Goal: Information Seeking & Learning: Learn about a topic

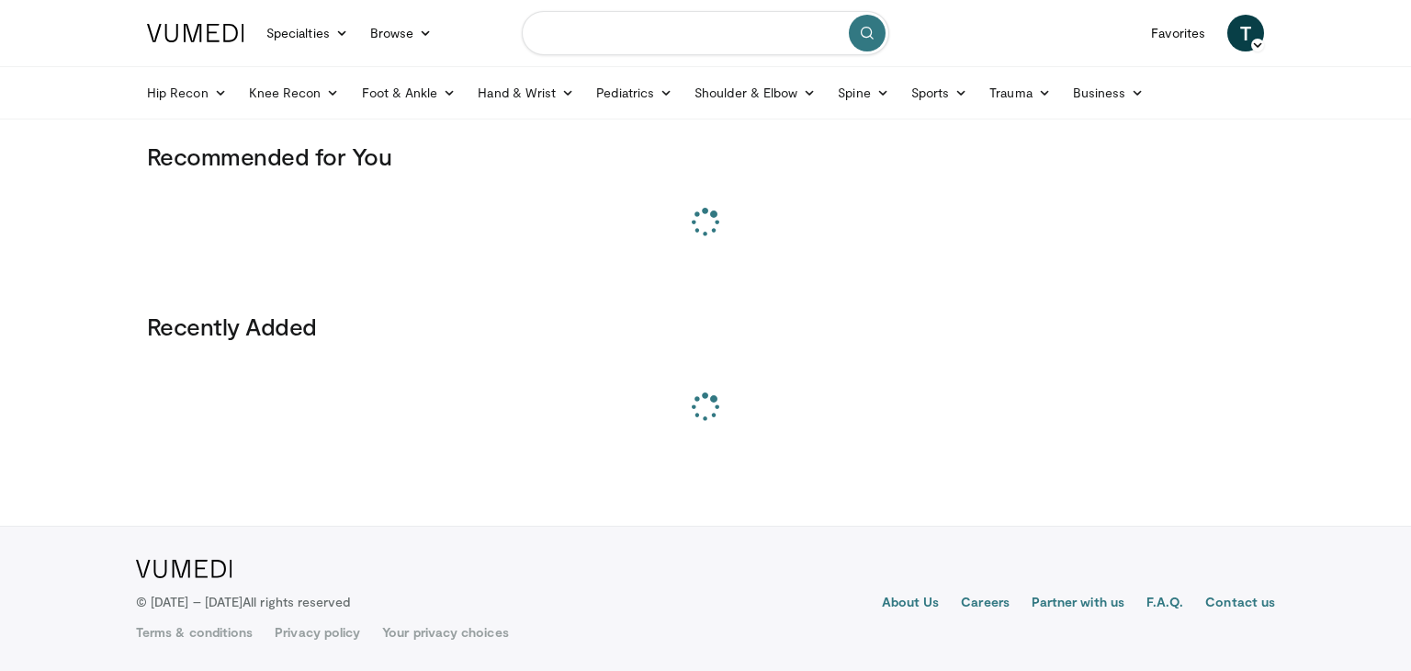
click at [574, 30] on input "Search topics, interventions" at bounding box center [706, 33] width 368 height 44
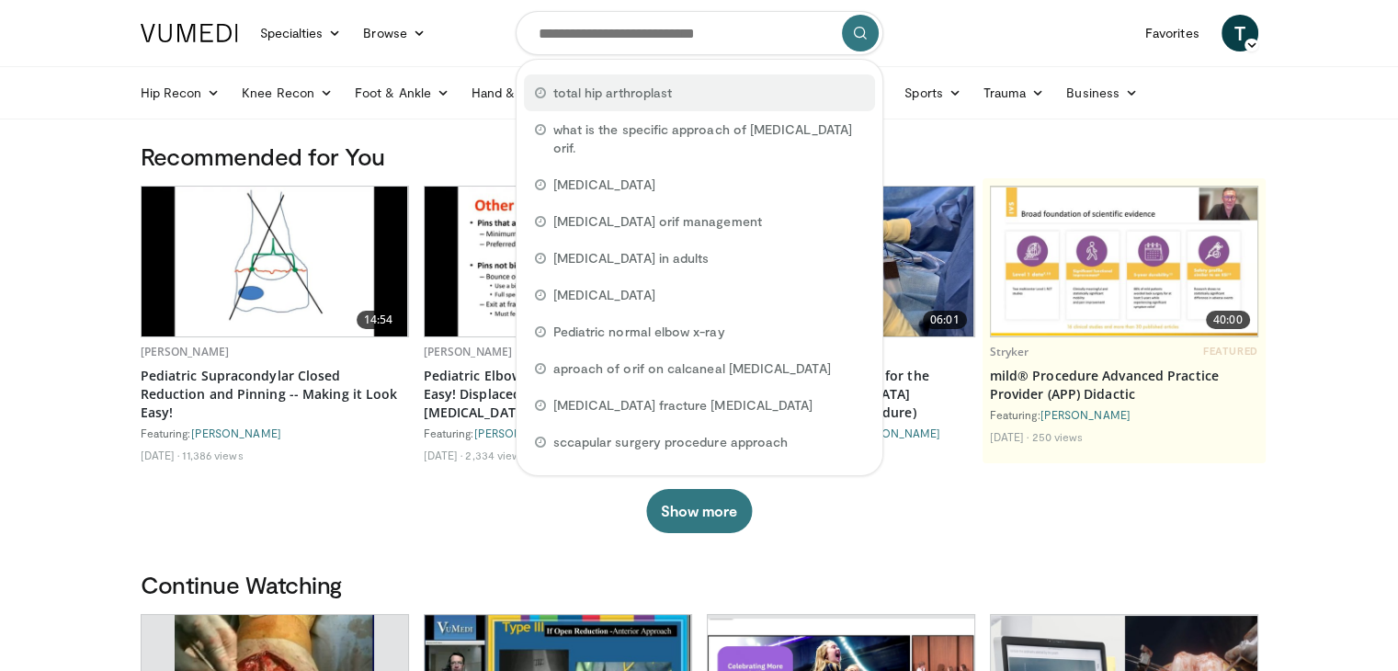
click at [581, 94] on span "total hip arthroplast" at bounding box center [612, 93] width 119 height 18
type input "**********"
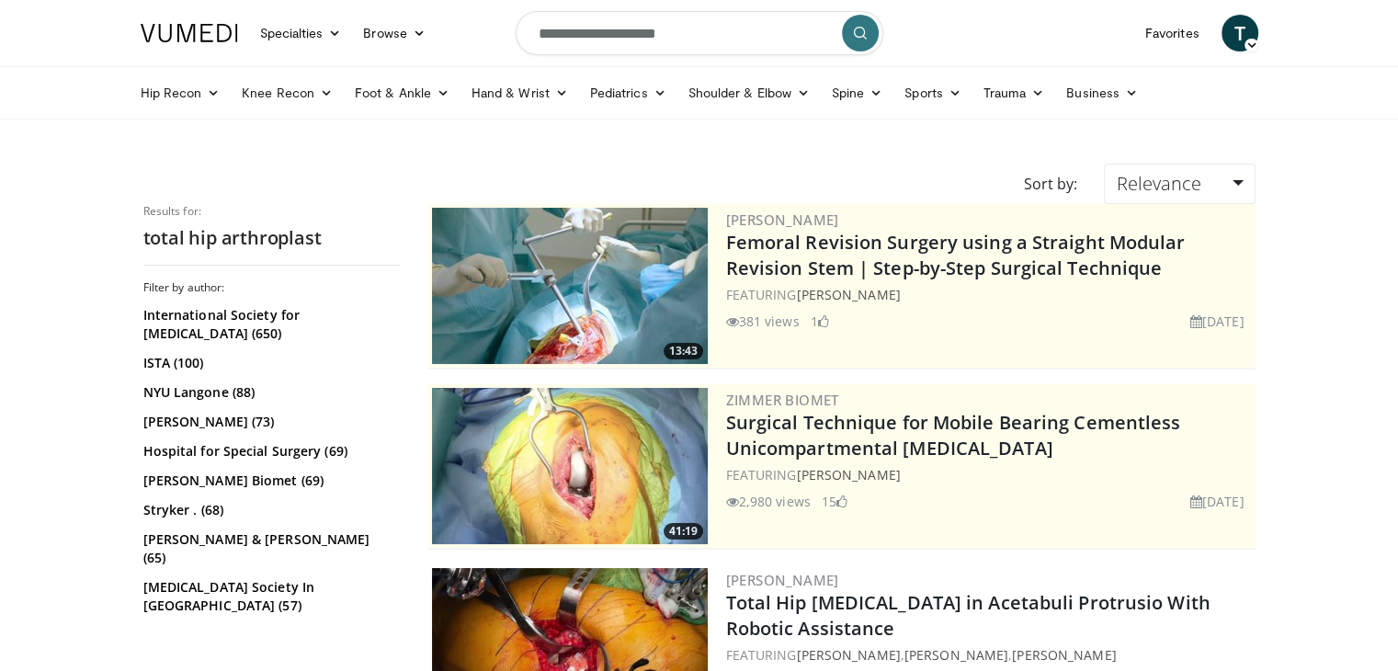
scroll to position [276, 0]
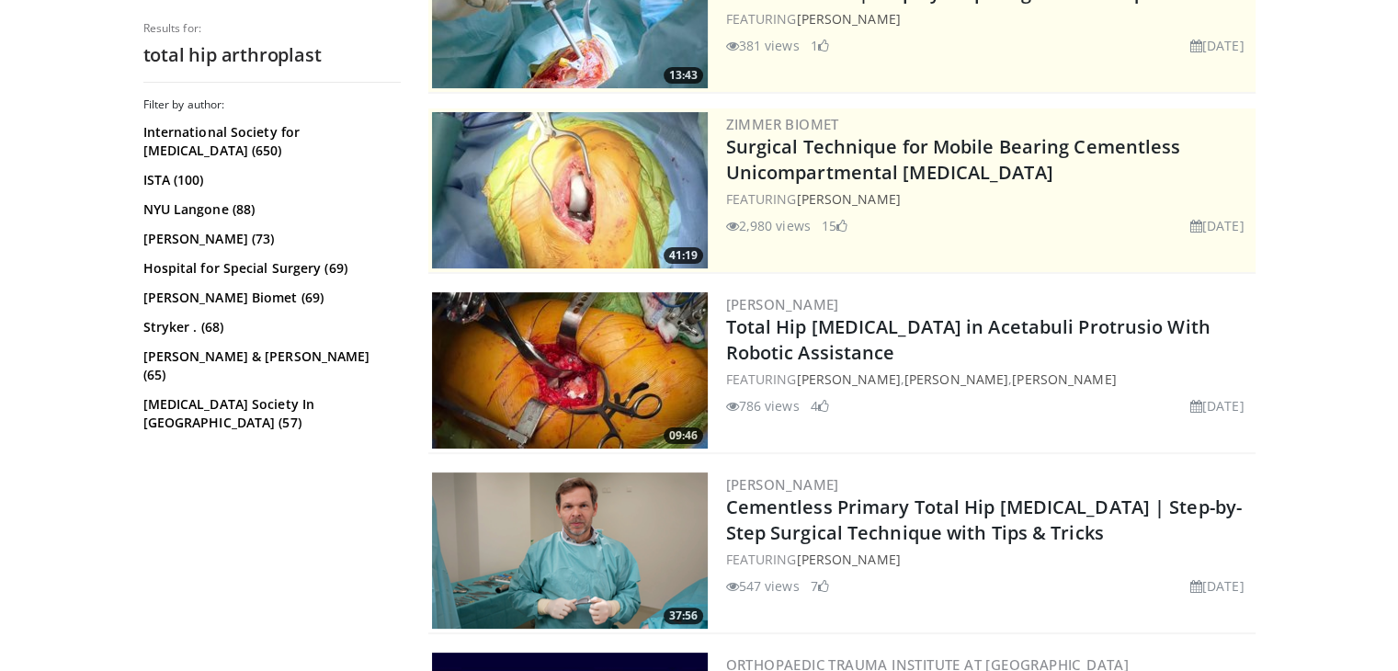
click at [538, 383] on img at bounding box center [570, 370] width 276 height 156
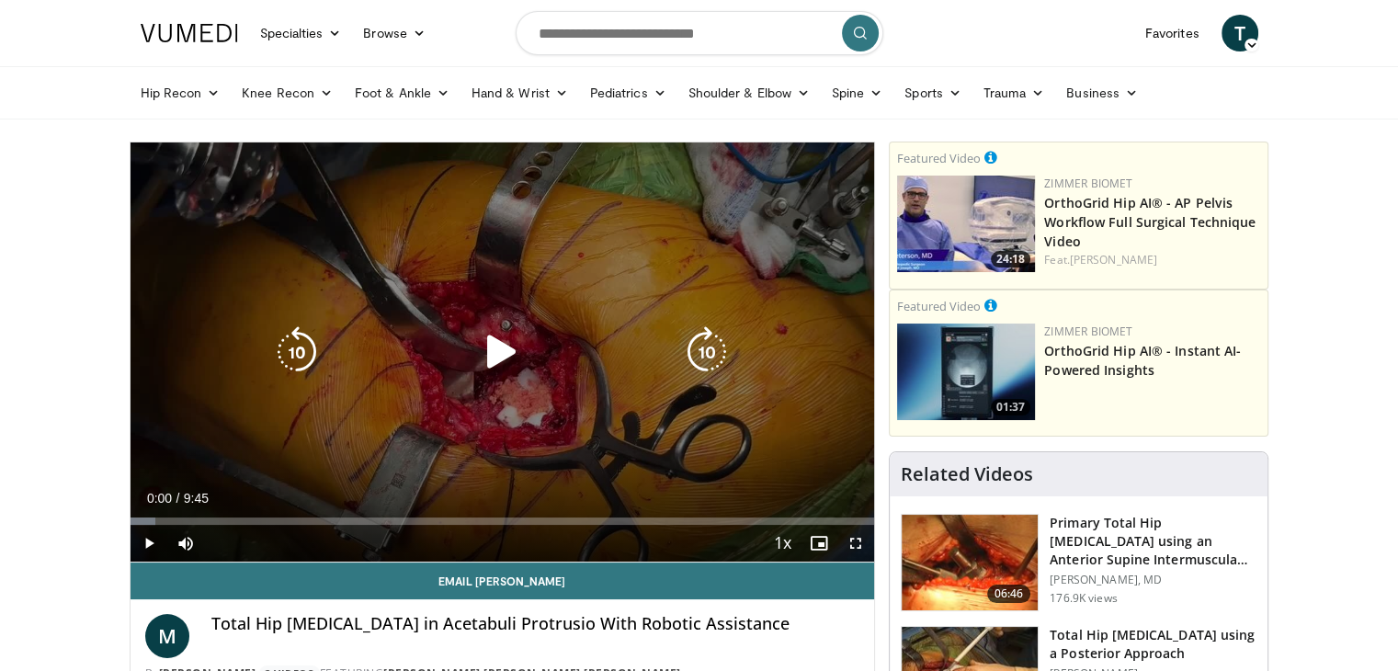
click at [504, 360] on icon "Video Player" at bounding box center [501, 351] width 51 height 51
click at [504, 360] on button "Video Player" at bounding box center [501, 352] width 37 height 37
click at [492, 350] on icon "Video Player" at bounding box center [501, 351] width 51 height 51
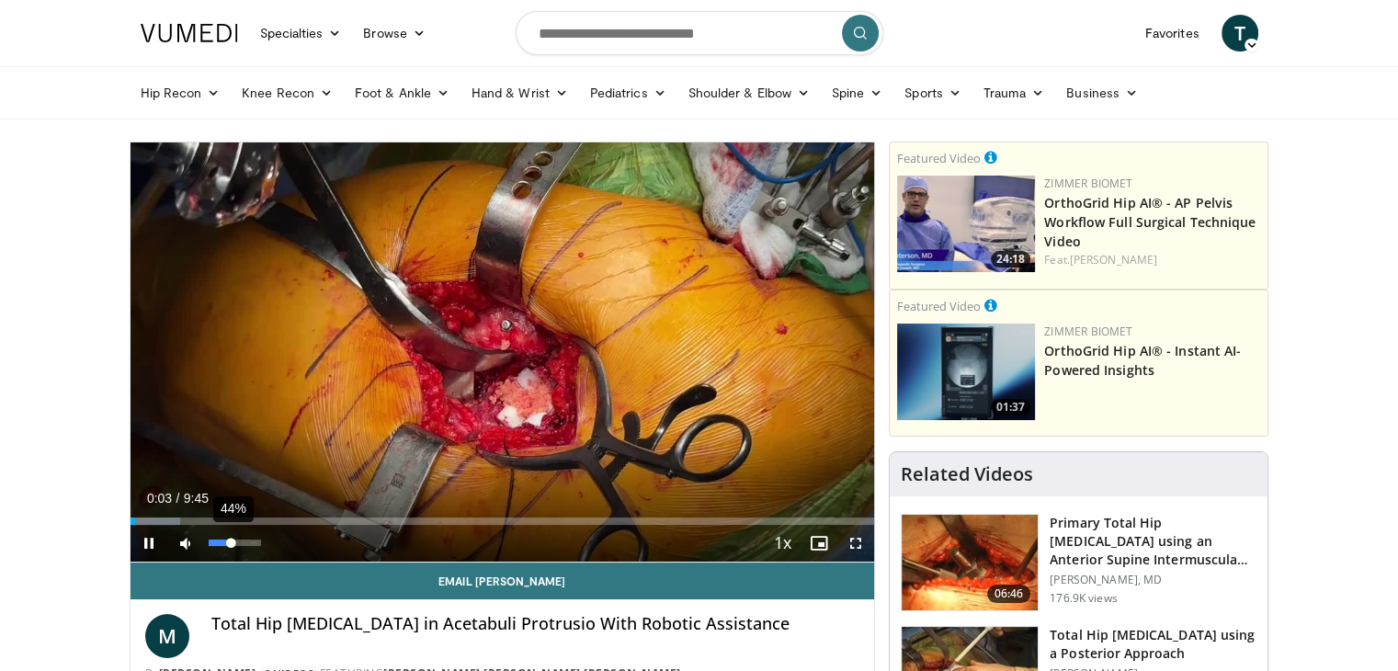
click at [231, 541] on div "44%" at bounding box center [235, 542] width 52 height 6
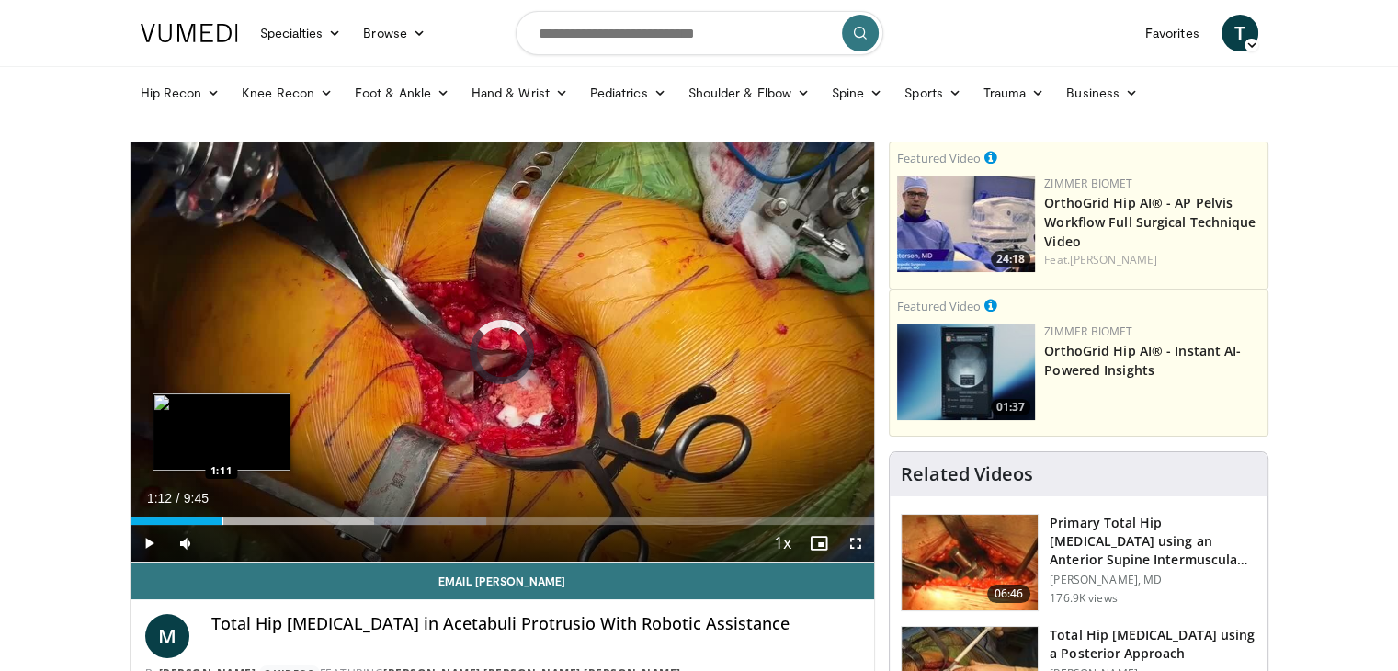
click at [221, 517] on div "Progress Bar" at bounding box center [222, 520] width 2 height 7
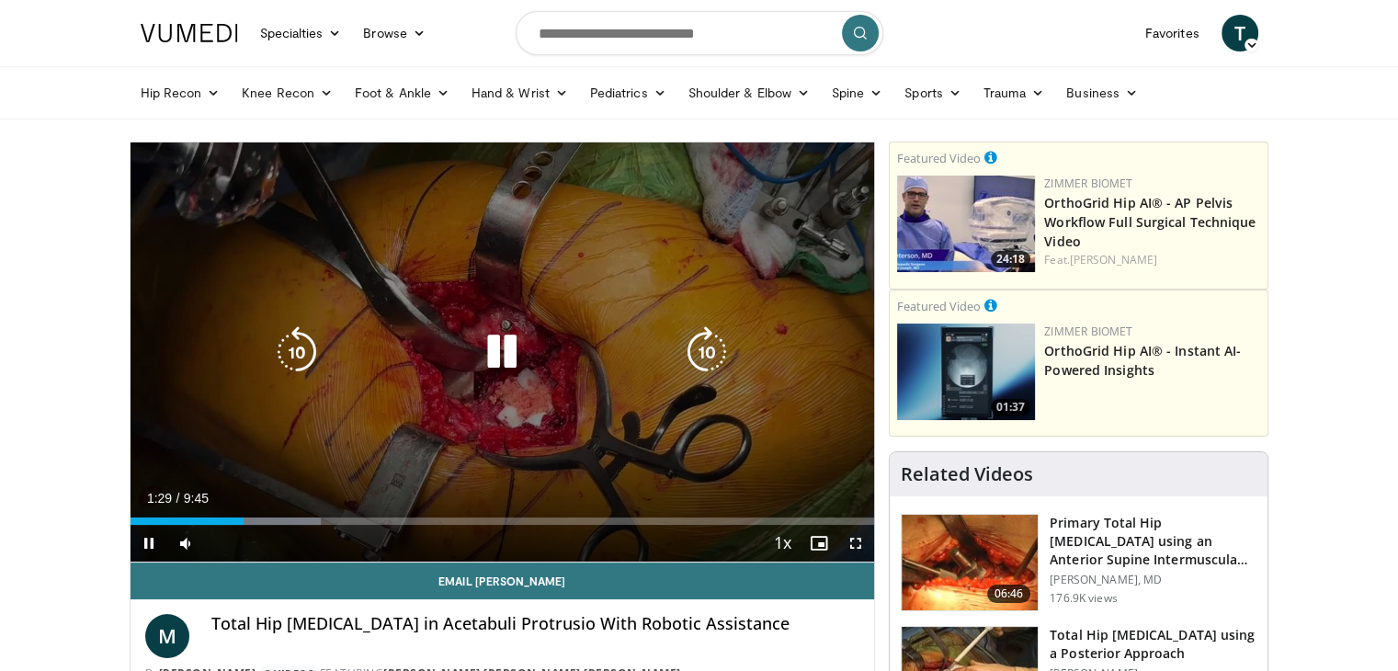
click at [420, 390] on div "10 seconds Tap to unmute" at bounding box center [502, 351] width 744 height 419
click at [497, 354] on icon "Video Player" at bounding box center [501, 351] width 51 height 51
click at [496, 343] on icon "Video Player" at bounding box center [501, 351] width 51 height 51
